Goal: Information Seeking & Learning: Learn about a topic

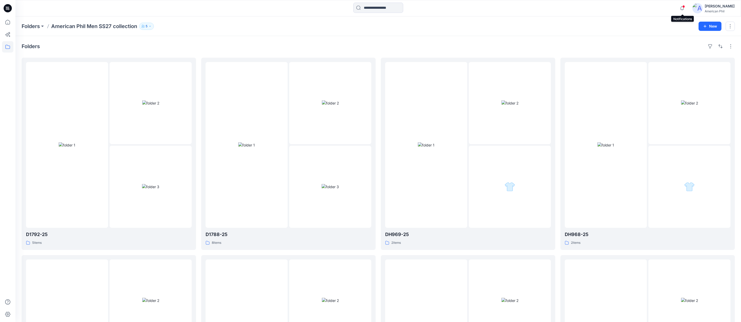
click at [684, 7] on span at bounding box center [683, 6] width 3 height 3
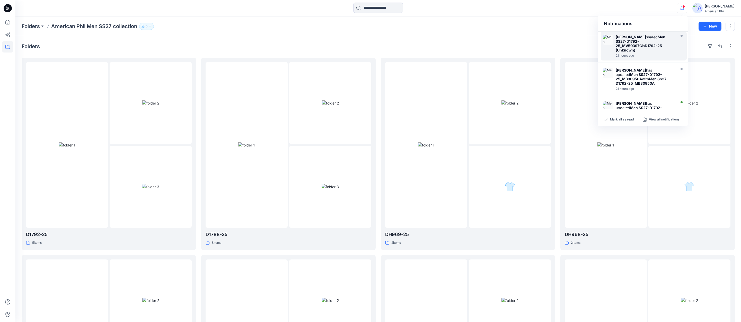
click at [628, 45] on strong "Men SS27-D1792-25_MV50397C" at bounding box center [641, 41] width 50 height 13
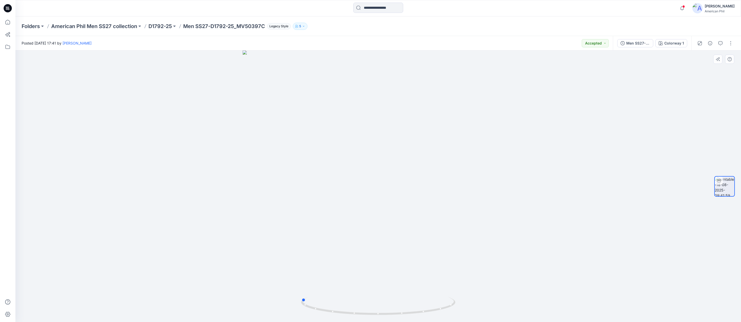
drag, startPoint x: 391, startPoint y: 313, endPoint x: 468, endPoint y: 313, distance: 77.2
click at [468, 313] on div at bounding box center [378, 185] width 726 height 271
click at [682, 6] on icon "button" at bounding box center [682, 8] width 10 height 10
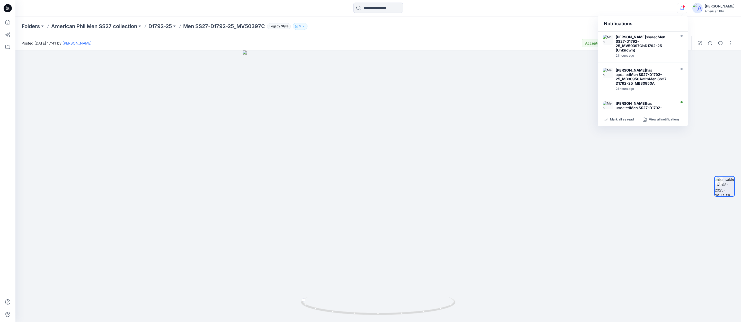
scroll to position [34, 0]
click at [633, 40] on strong "Men SS27-D1792-25_MB30950A" at bounding box center [639, 42] width 46 height 9
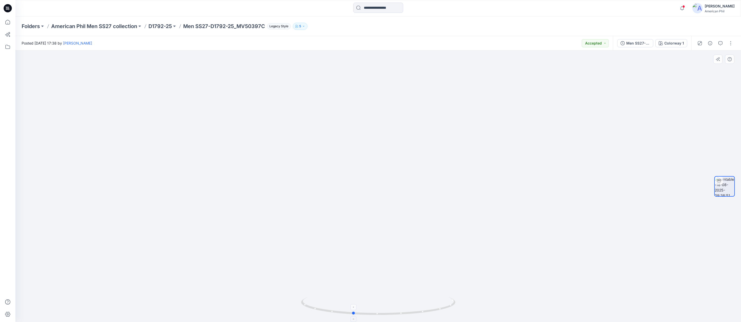
drag, startPoint x: 380, startPoint y: 315, endPoint x: 355, endPoint y: 305, distance: 27.4
click at [355, 305] on icon at bounding box center [379, 306] width 156 height 19
drag, startPoint x: 459, startPoint y: 258, endPoint x: 430, endPoint y: 259, distance: 29.1
click at [430, 259] on img at bounding box center [378, 129] width 502 height 386
click at [684, 7] on span at bounding box center [683, 6] width 3 height 3
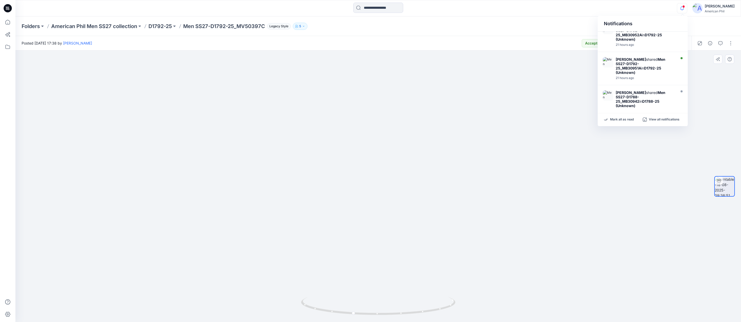
scroll to position [144, 0]
